Goal: Task Accomplishment & Management: Manage account settings

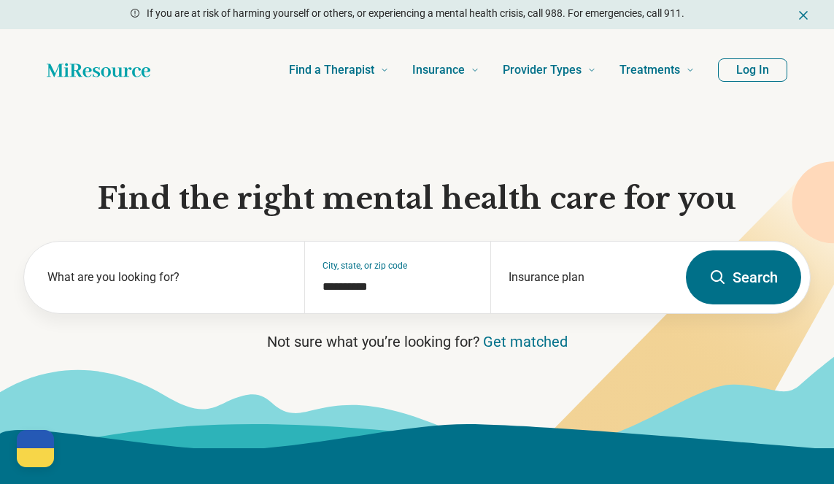
click at [754, 70] on button "Log In" at bounding box center [752, 69] width 69 height 23
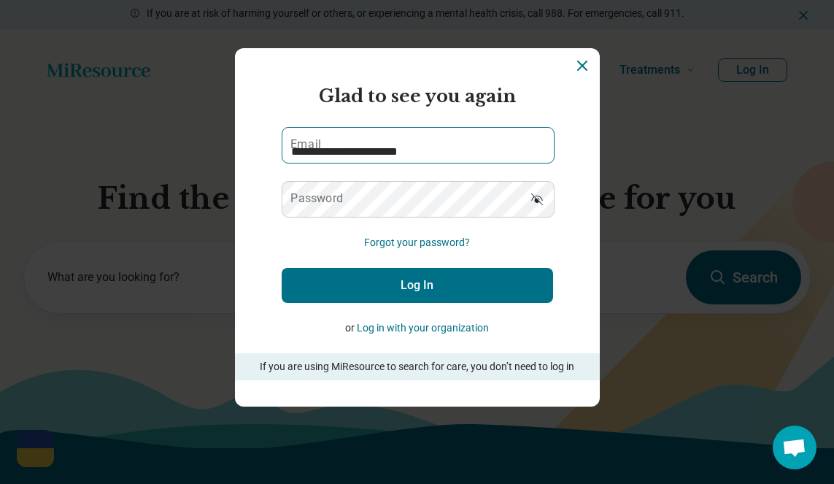
type input "**********"
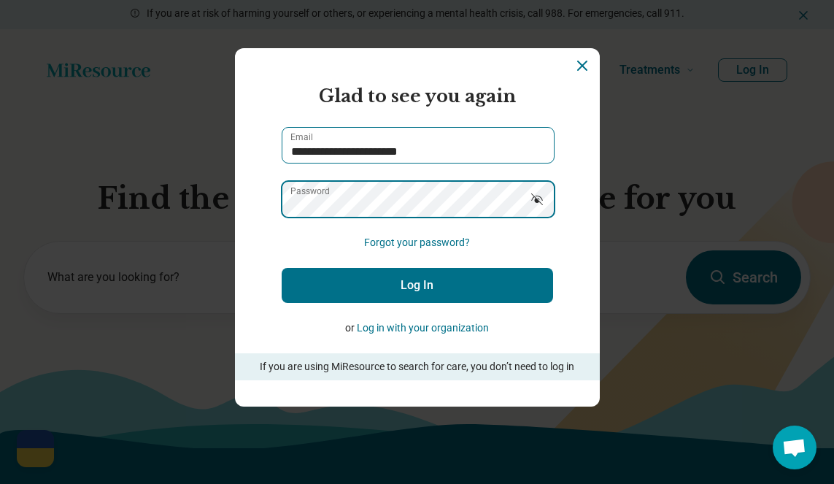
click at [417, 285] on button "Log In" at bounding box center [418, 285] width 272 height 35
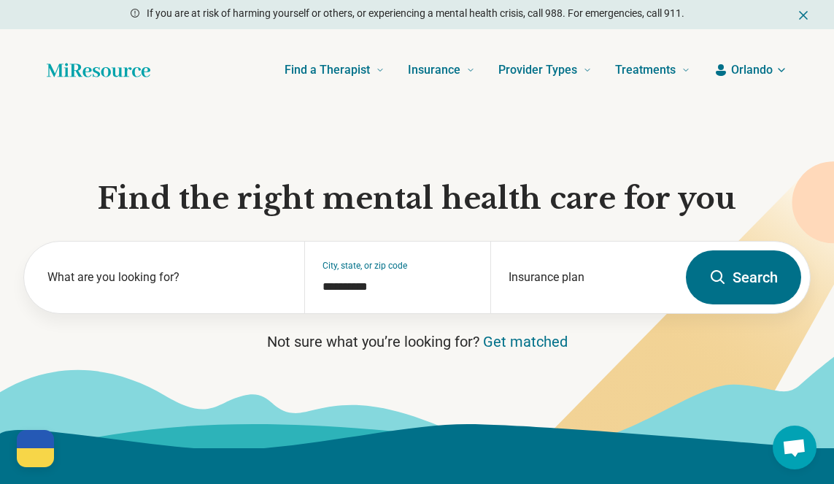
click at [762, 67] on span "Orlando" at bounding box center [753, 70] width 42 height 18
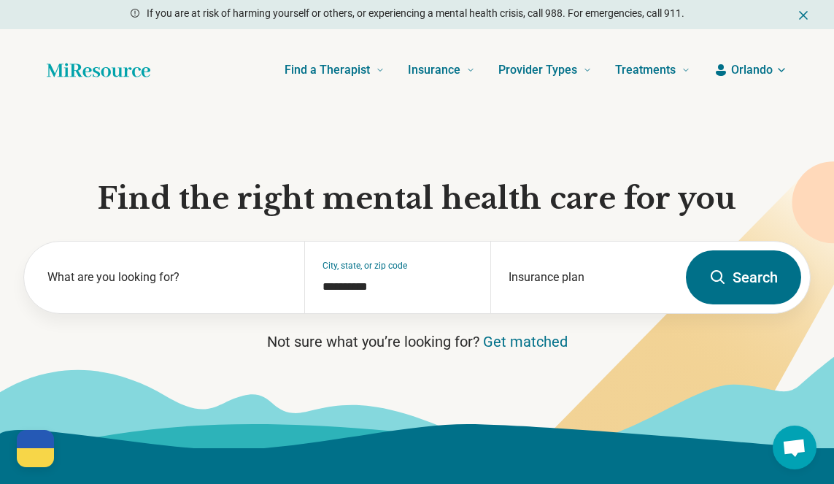
click at [729, 72] on button "Orlando" at bounding box center [751, 70] width 74 height 18
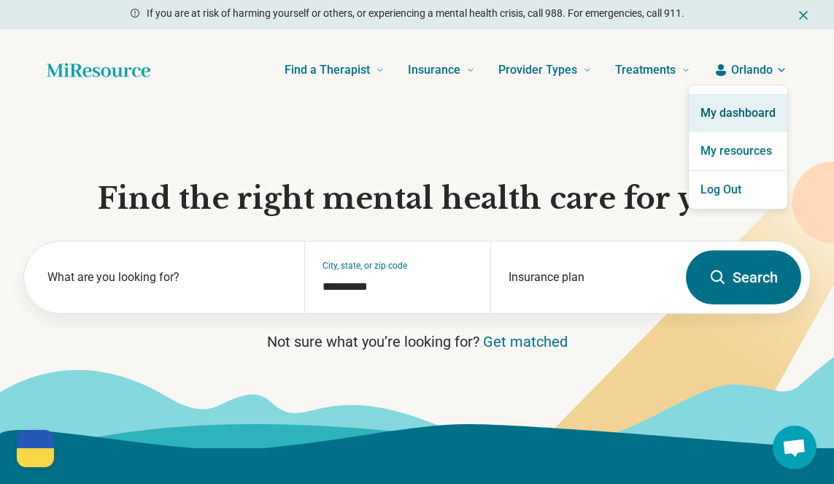
click at [743, 123] on link "My dashboard" at bounding box center [738, 113] width 99 height 38
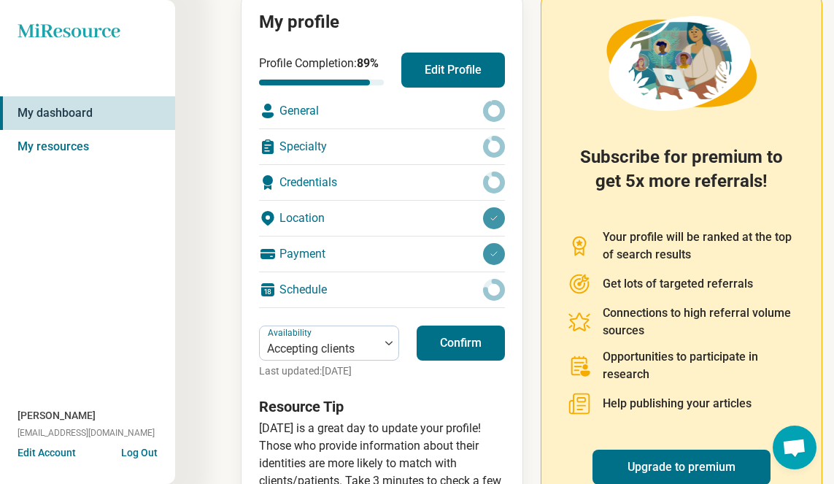
scroll to position [177, 0]
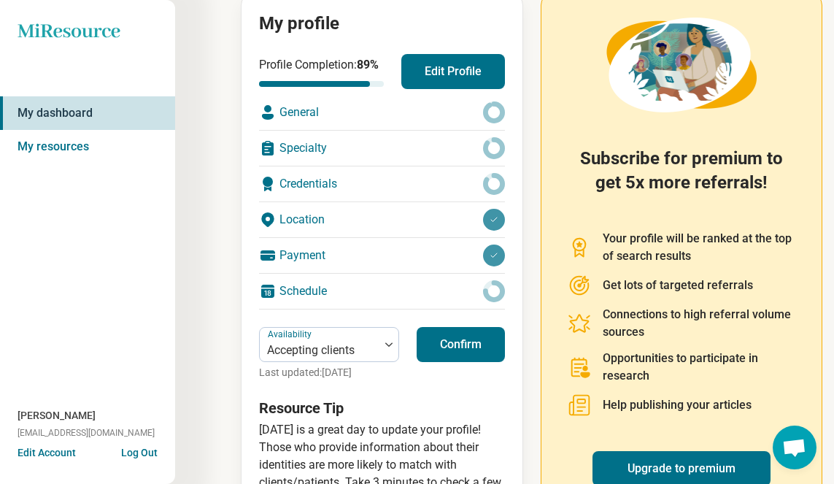
click at [475, 332] on button "Confirm" at bounding box center [461, 344] width 88 height 35
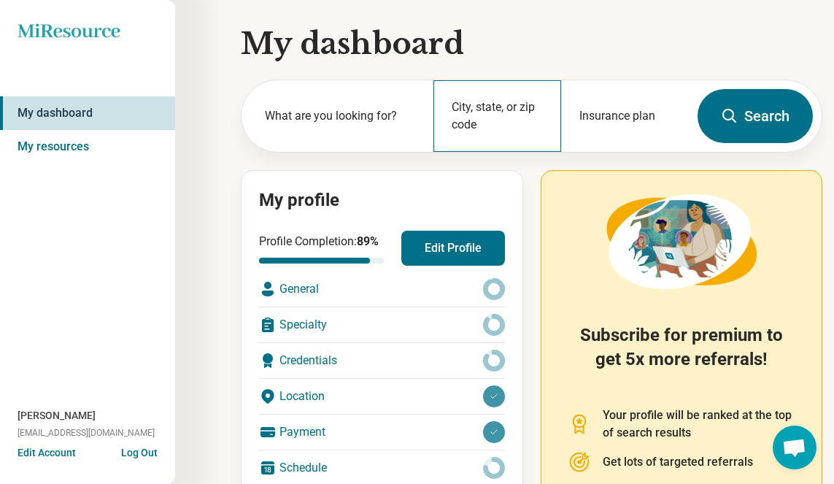
scroll to position [0, 0]
click at [393, 293] on div "General" at bounding box center [382, 289] width 246 height 35
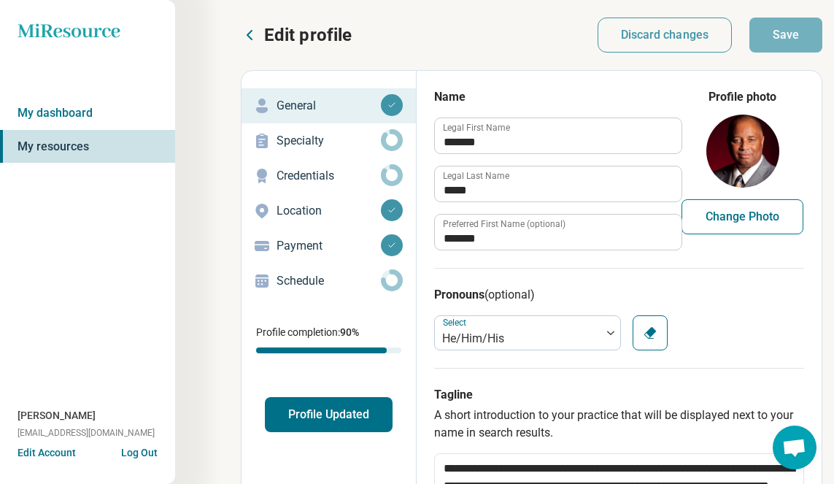
click at [315, 147] on p "Specialty" at bounding box center [329, 141] width 104 height 18
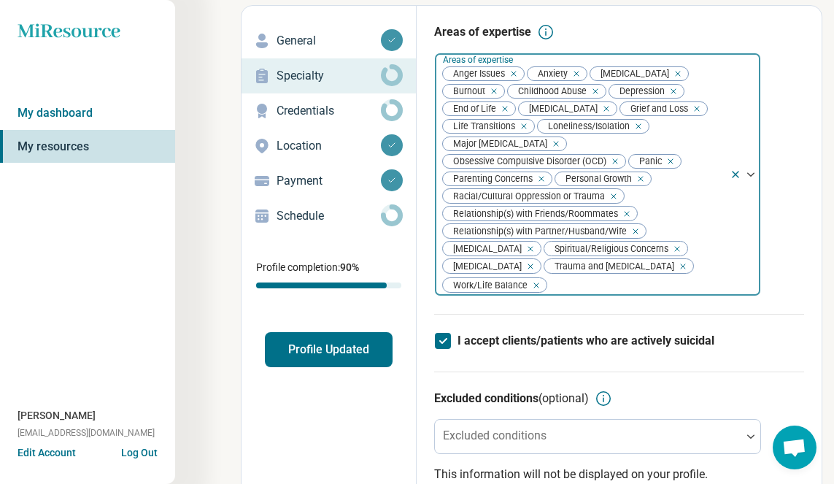
scroll to position [65, 0]
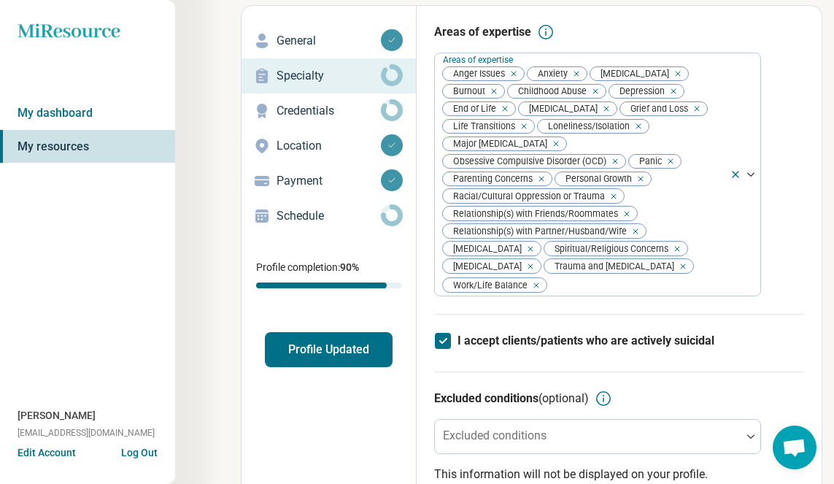
click at [294, 45] on p "General" at bounding box center [329, 41] width 104 height 18
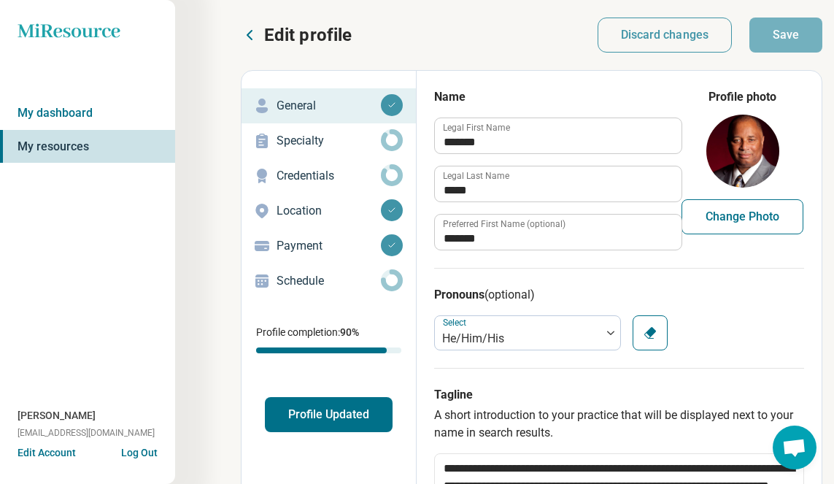
click at [305, 175] on p "Credentials" at bounding box center [329, 176] width 104 height 18
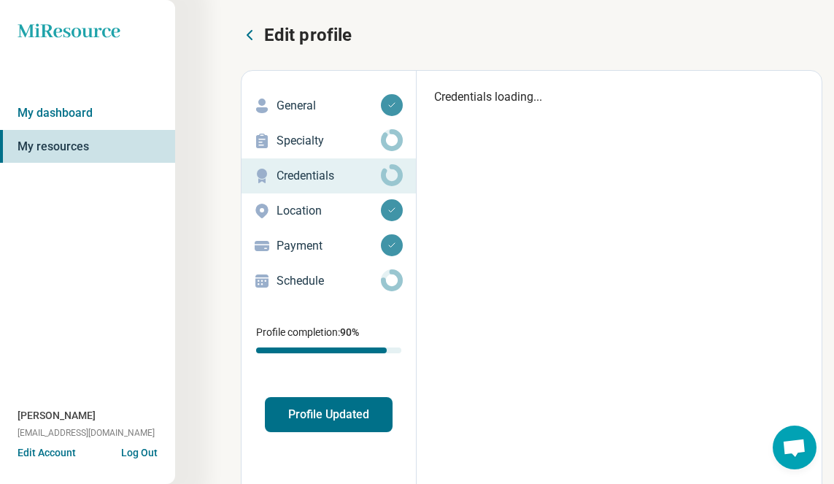
type textarea "*"
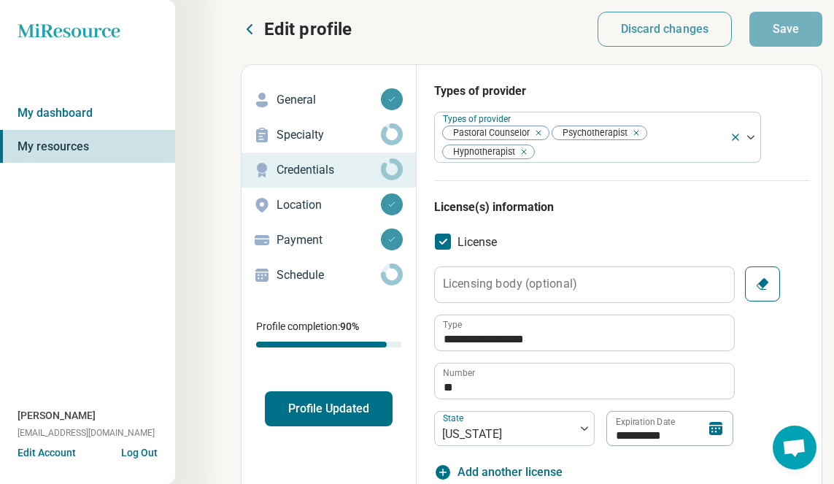
scroll to position [8, 0]
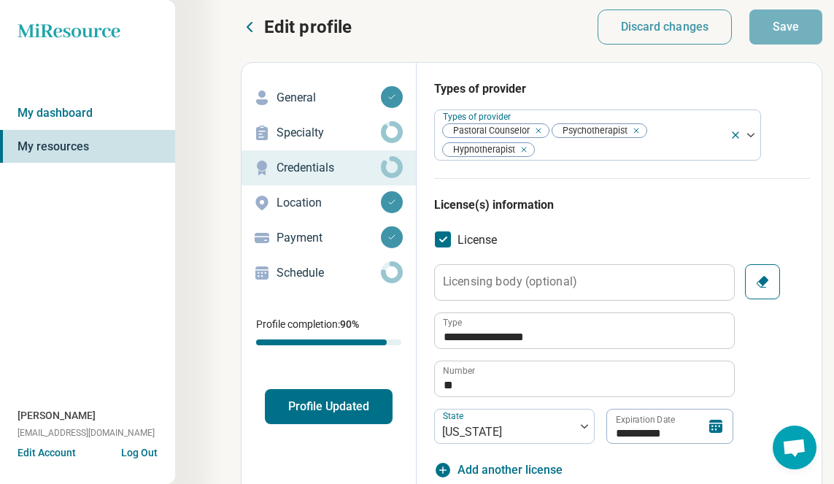
click at [307, 203] on p "Location" at bounding box center [329, 203] width 104 height 18
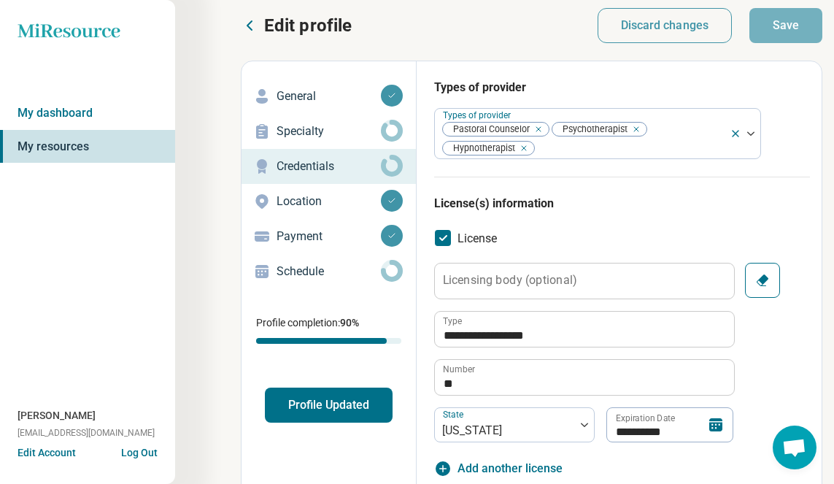
scroll to position [9, 0]
